Goal: Task Accomplishment & Management: Use online tool/utility

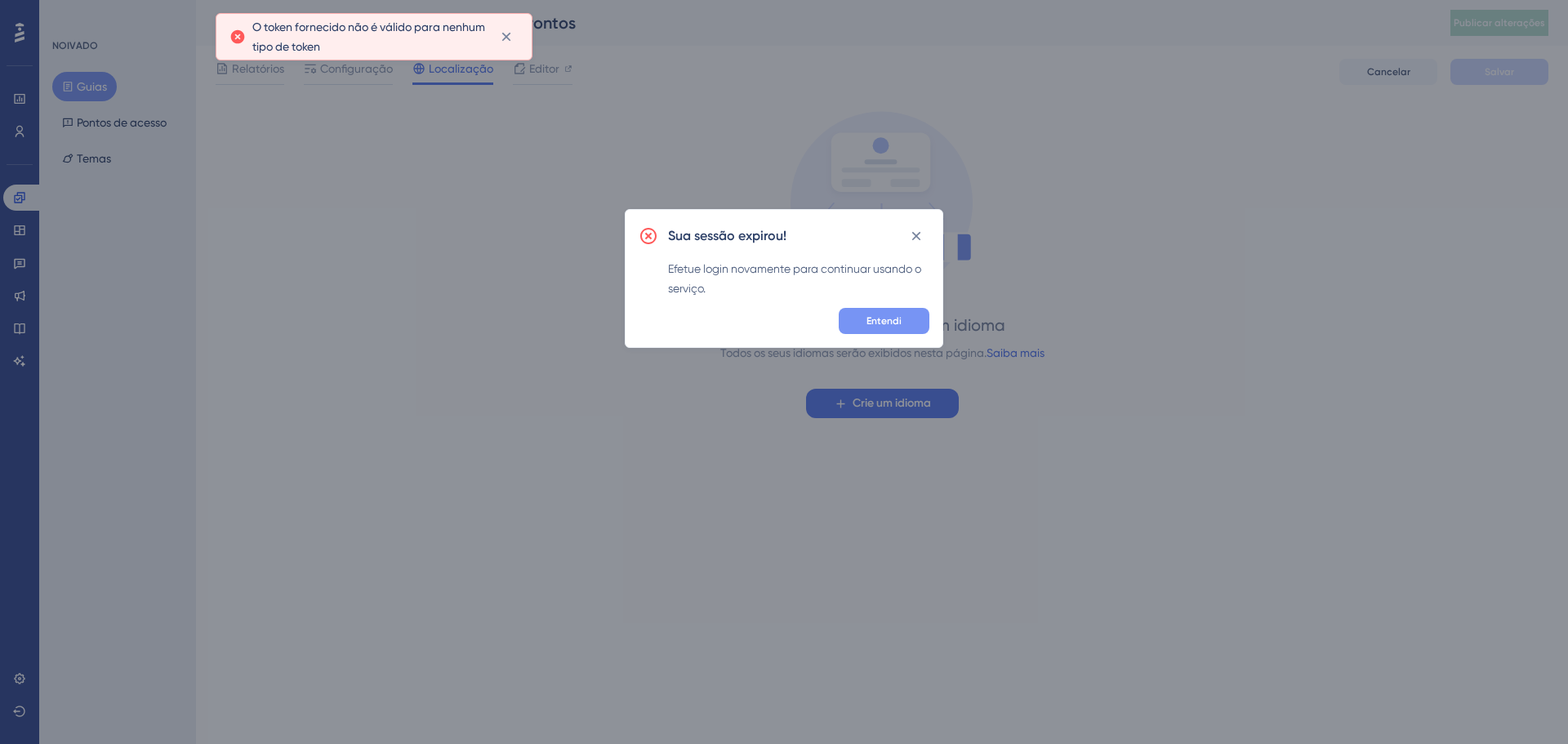
click at [883, 320] on font "Entendi" at bounding box center [883, 321] width 35 height 11
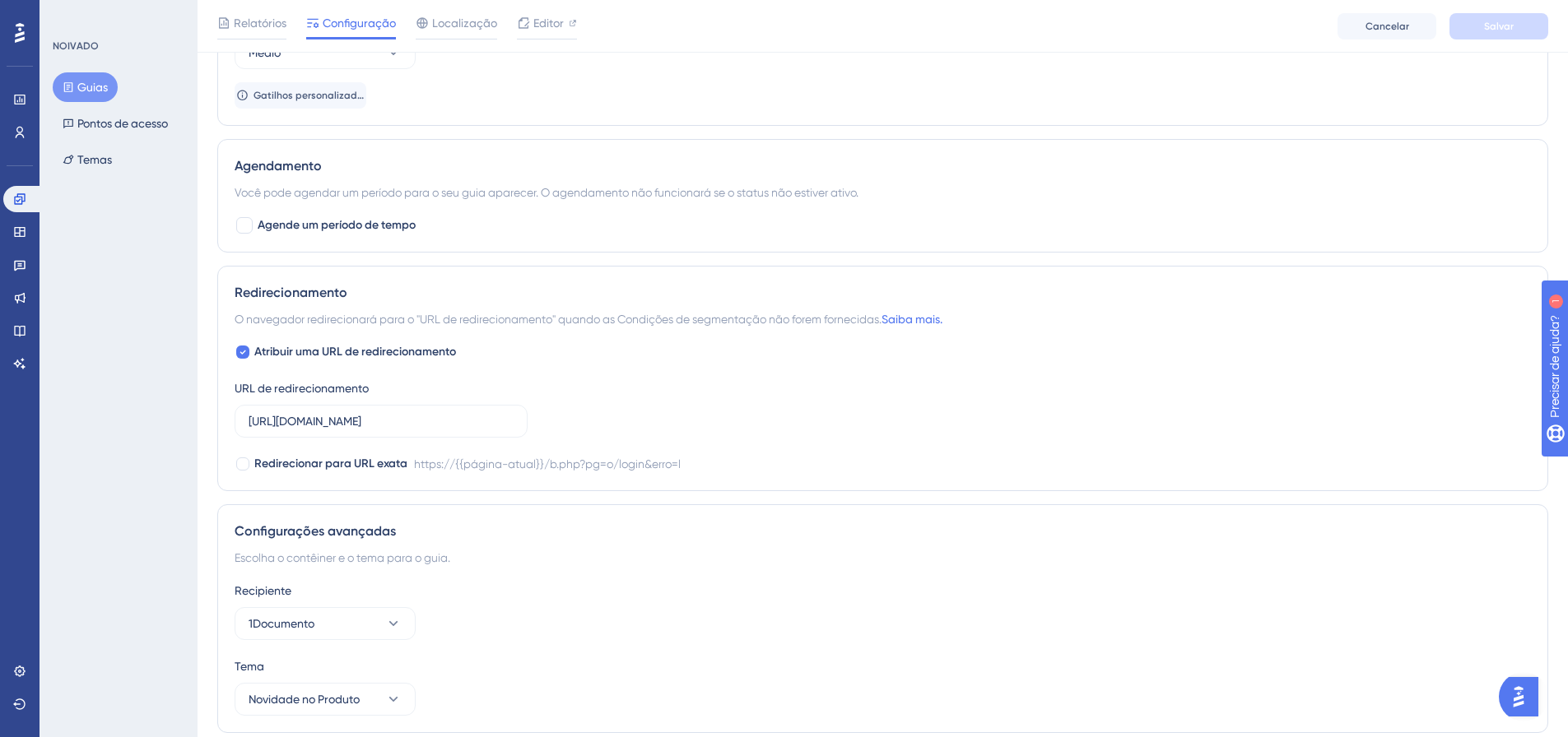
scroll to position [987, 0]
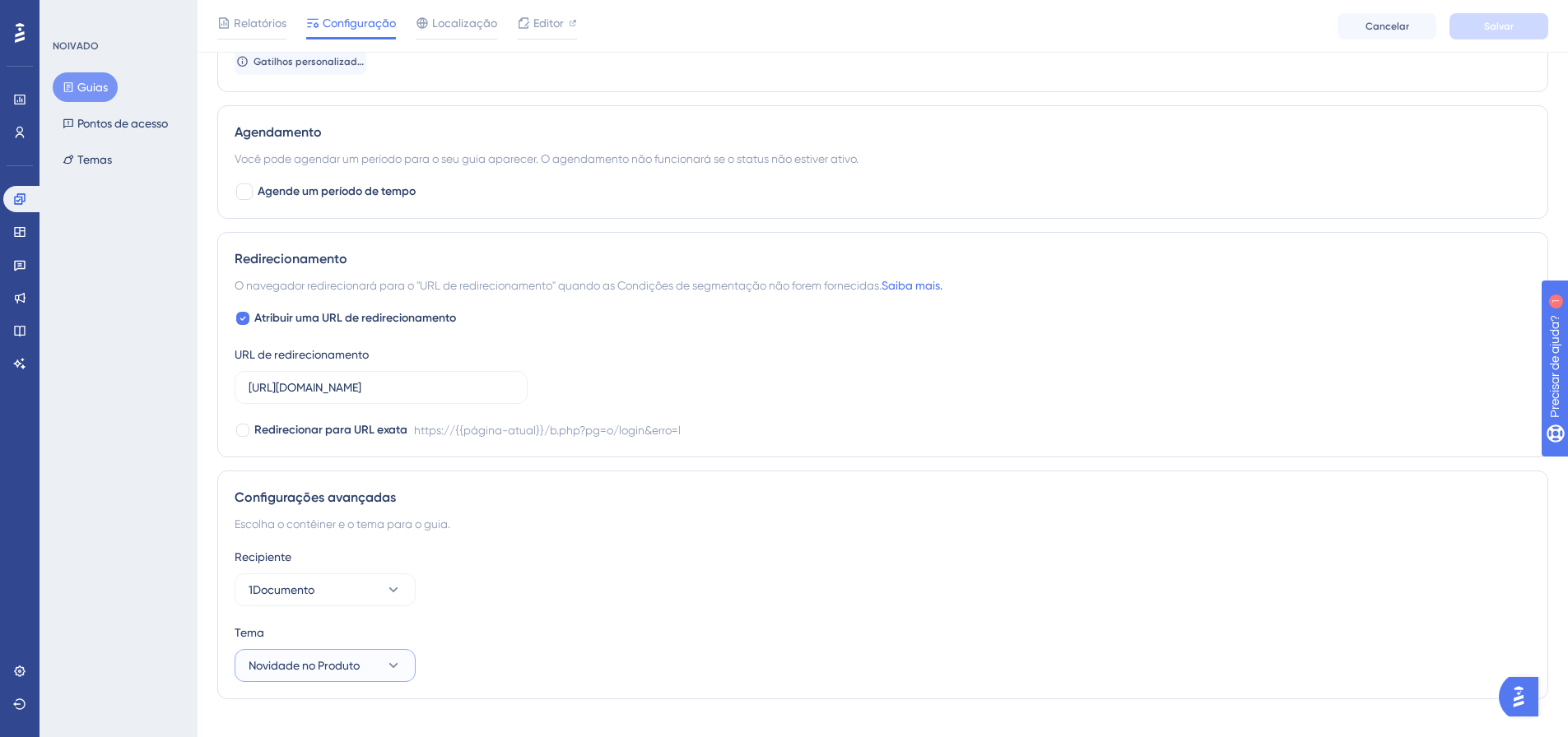
click at [397, 666] on icon at bounding box center [392, 665] width 16 height 16
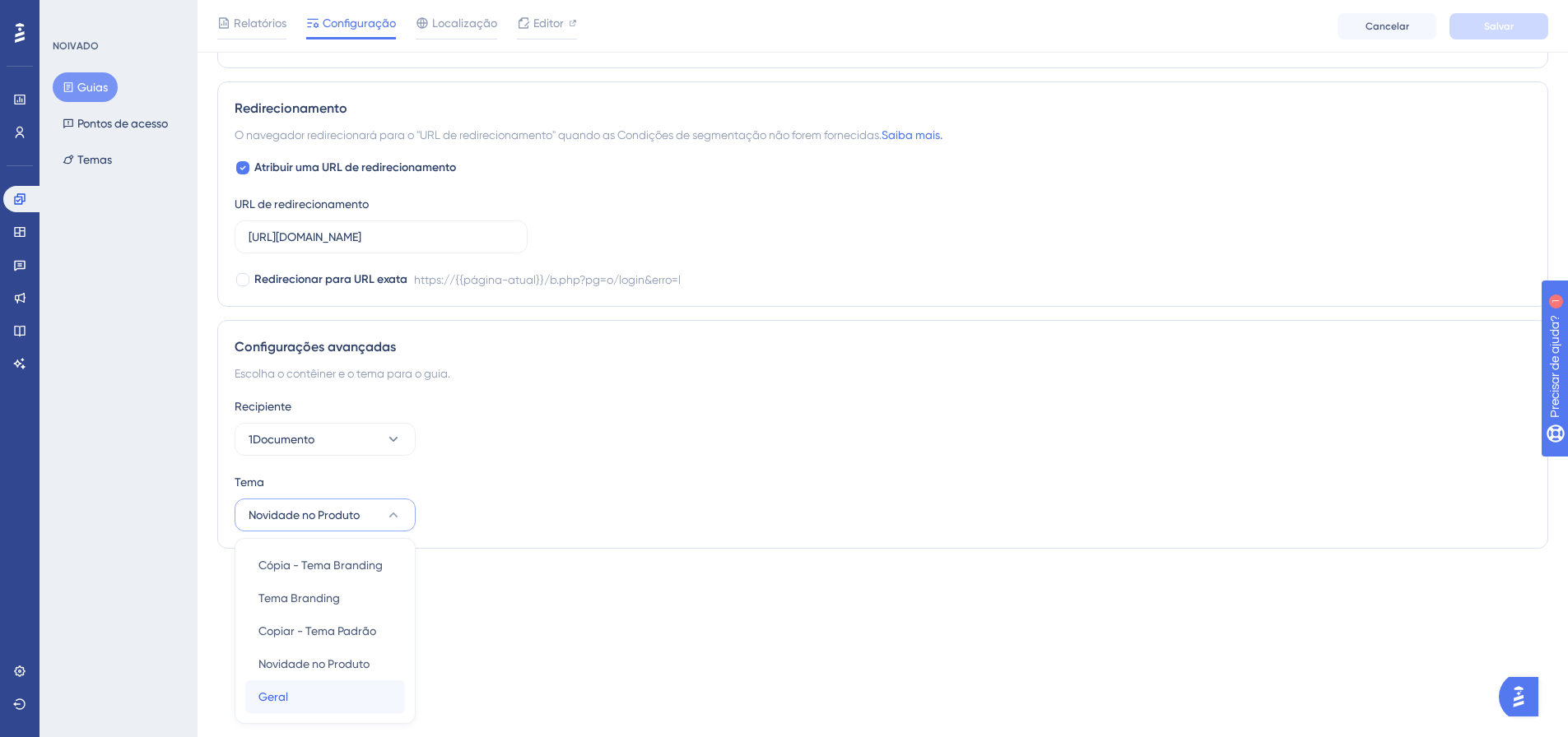
click at [361, 683] on div "Geral Geral" at bounding box center [325, 696] width 133 height 33
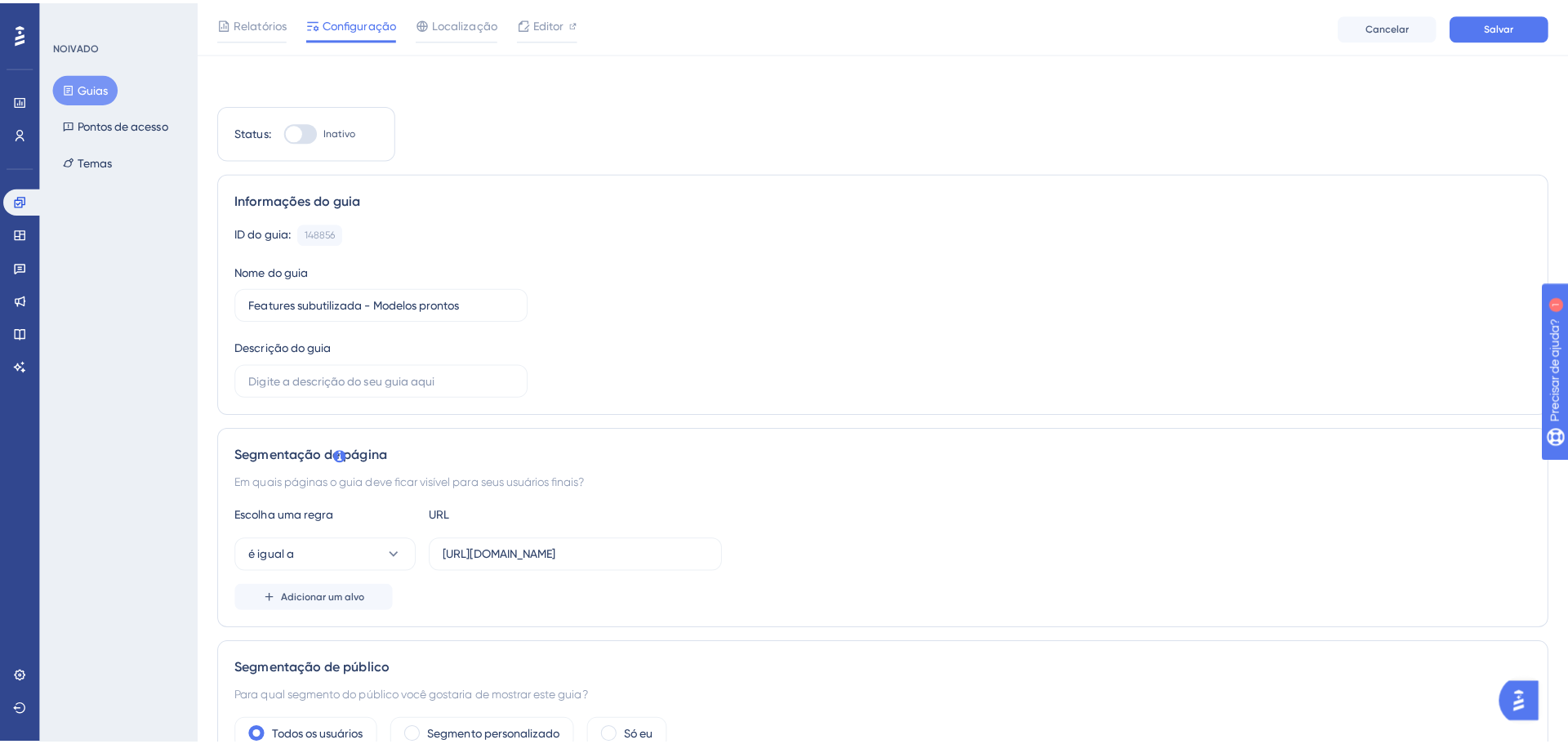
scroll to position [0, 0]
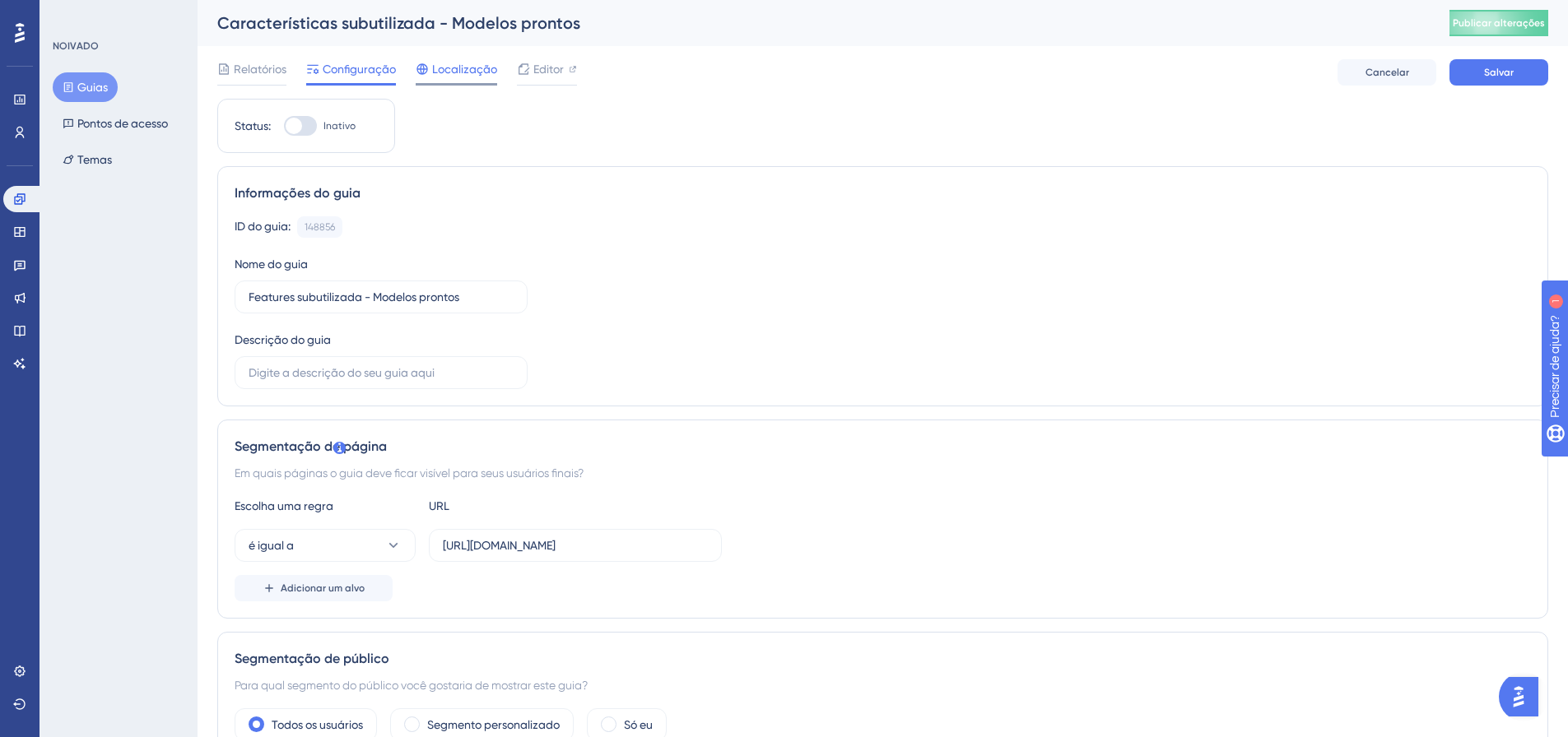
click at [452, 79] on div "Localização" at bounding box center [456, 72] width 82 height 27
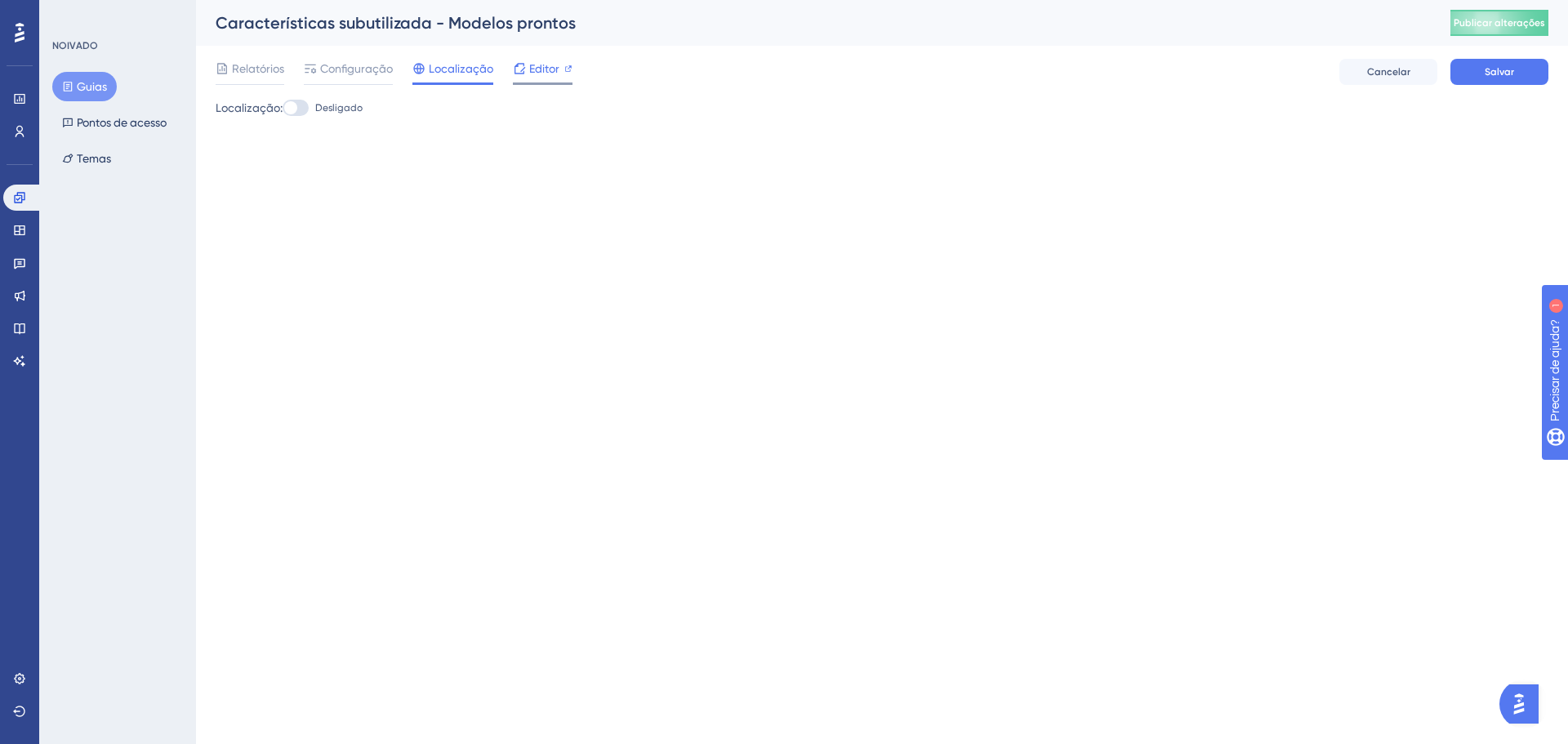
click at [529, 71] on font "Editor" at bounding box center [544, 69] width 30 height 13
